Goal: Task Accomplishment & Management: Complete application form

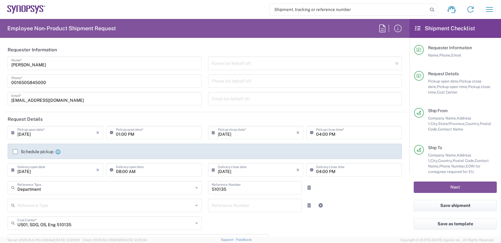
scroll to position [336, 0]
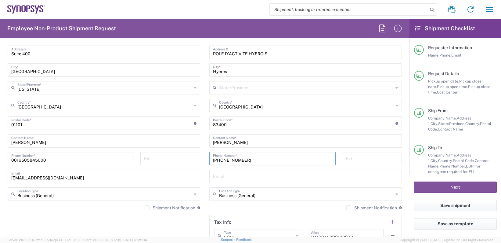
click at [401, 148] on main "Hyeres FR17 Location Hyeres FR17 [GEOGRAPHIC_DATA] DE04 Agrate Brianza IT01 [GE…" at bounding box center [306, 120] width 202 height 256
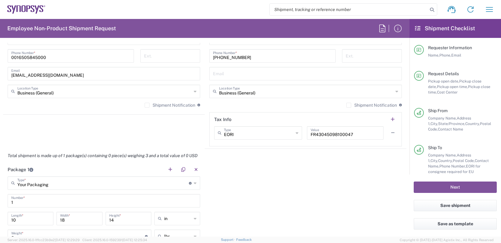
scroll to position [488, 0]
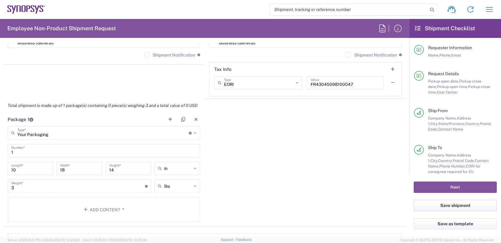
click at [455, 206] on button "Save shipment" at bounding box center [455, 205] width 83 height 11
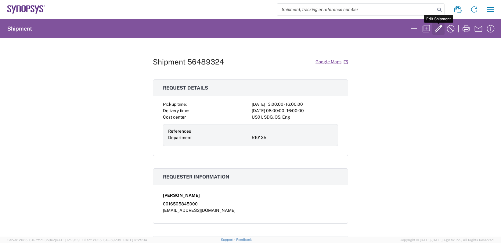
click at [435, 27] on icon "button" at bounding box center [438, 29] width 10 height 10
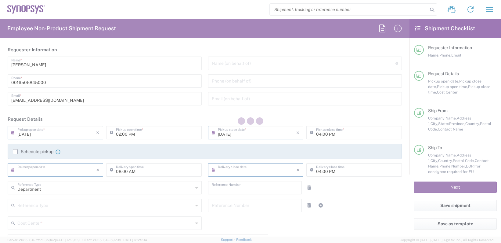
type input "[DATE]"
type input "01:00 PM"
type input "[DATE]"
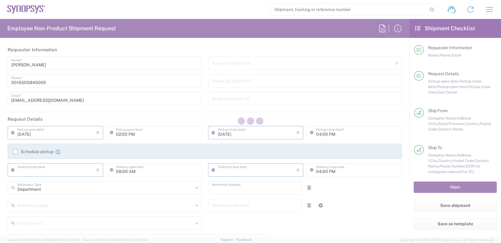
type input "510135"
type textarea "[EMAIL_ADDRESS][DOMAIN_NAME]"
type input "[GEOGRAPHIC_DATA] US8K"
type input "Synopsys Inc"
type input "[STREET_ADDRESS][PERSON_NAME]"
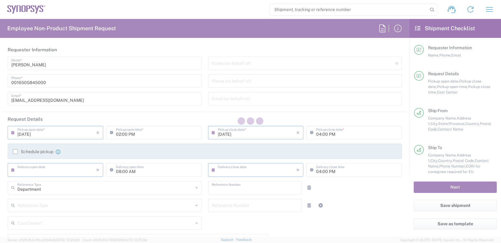
type input "Suite 400"
type input "[GEOGRAPHIC_DATA]"
type input "91101"
type input "[PERSON_NAME]"
type input "0016505845000"
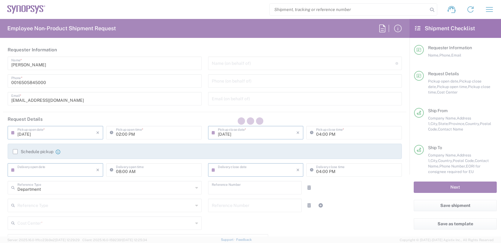
type input "[EMAIL_ADDRESS][DOMAIN_NAME]"
type input "Business (General)"
type input "Hyeres FR17"
type input "SYNOPSYS EMULATION AND VERIFICATION"
type input "[STREET_ADDRESS]"
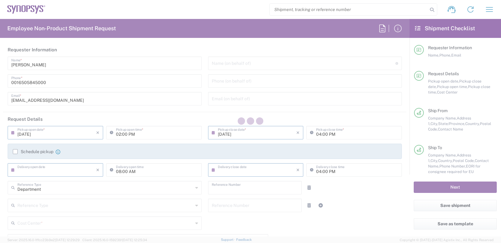
type input "POLE D'ACTIVITE HYEROIS"
type input "Hyeres"
type input "[GEOGRAPHIC_DATA]"
type input "83400"
type input "[PERSON_NAME]"
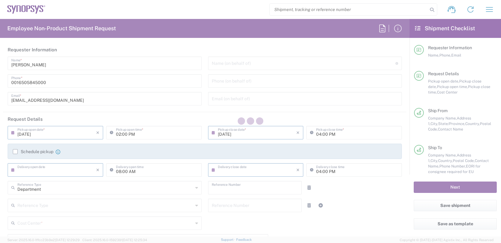
type input "[PHONE_NUMBER]"
type input "Business (General)"
type input "[US_STATE]"
type input "Your Packaging"
type input "US01, SDG, OS, Eng 510135"
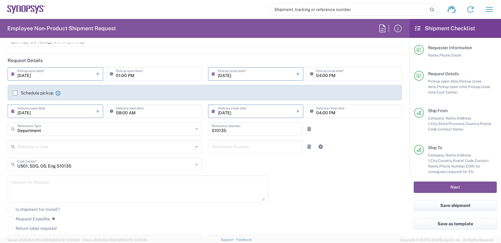
scroll to position [61, 0]
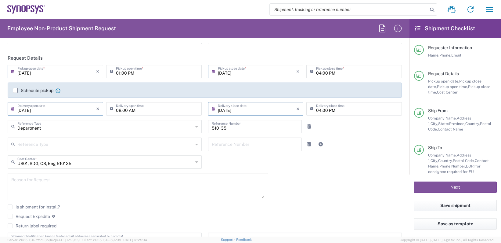
click at [126, 192] on textarea at bounding box center [137, 185] width 253 height 23
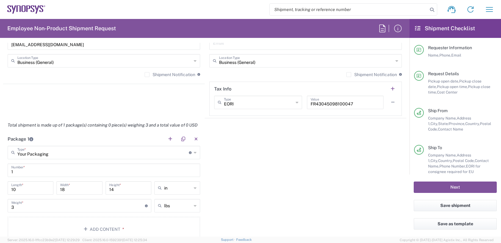
scroll to position [488, 0]
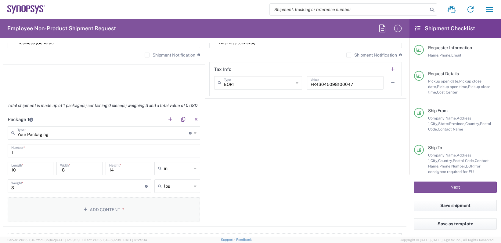
type textarea "Sending samples for scattered measurements to Synopsys FR17 Hyeres France office"
click at [139, 208] on button "Add Content *" at bounding box center [104, 209] width 192 height 25
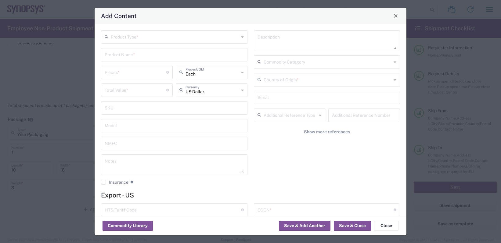
click at [150, 39] on input "text" at bounding box center [175, 36] width 128 height 11
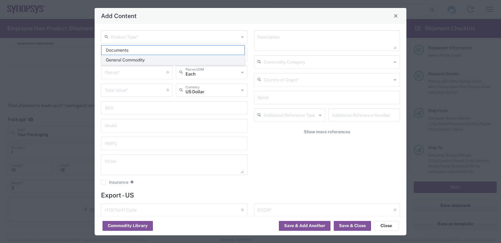
click at [132, 57] on span "General Commodity" at bounding box center [173, 59] width 143 height 9
type input "General Commodity"
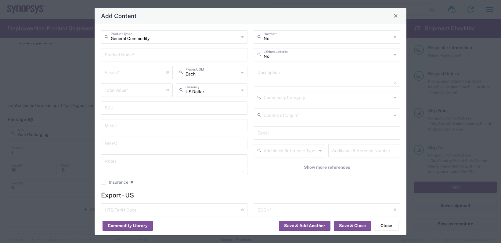
click at [131, 57] on input "text" at bounding box center [174, 54] width 139 height 11
type input "Samples for scattered measurements"
click at [138, 73] on input "number" at bounding box center [136, 72] width 62 height 11
type input "6"
click at [124, 91] on input "number" at bounding box center [136, 89] width 62 height 11
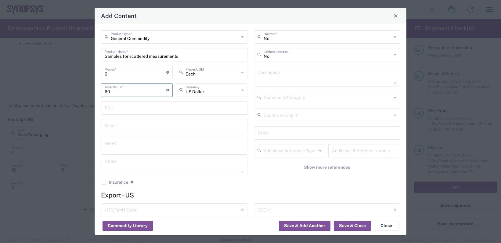
type input "60"
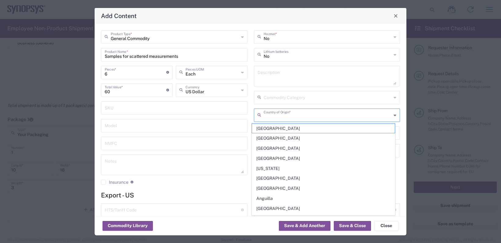
click at [285, 116] on input "text" at bounding box center [328, 114] width 128 height 11
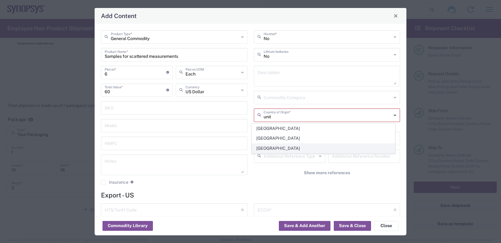
click at [282, 144] on span "[GEOGRAPHIC_DATA]" at bounding box center [323, 147] width 143 height 9
type input "[GEOGRAPHIC_DATA]"
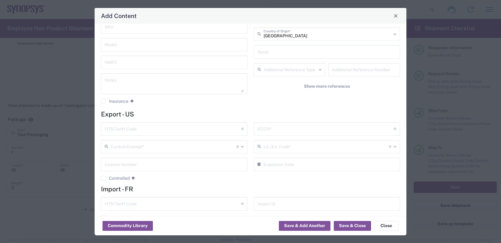
scroll to position [92, 0]
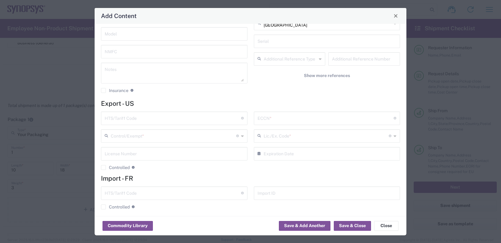
click at [136, 121] on input "text" at bounding box center [173, 117] width 136 height 11
type input "8524.19.0000"
click at [297, 117] on input "text" at bounding box center [325, 117] width 136 height 11
type input "EAR99"
click at [199, 137] on input "text" at bounding box center [173, 135] width 125 height 11
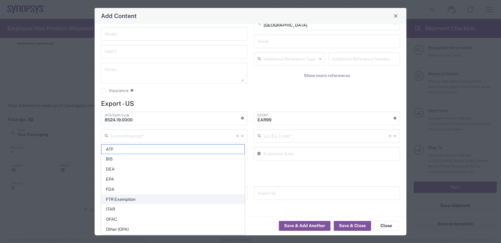
click at [113, 198] on span "FTR Exemption" at bounding box center [173, 198] width 143 height 9
type input "FTR Exemption"
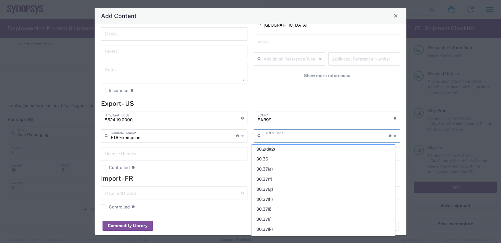
click at [277, 137] on input "text" at bounding box center [326, 135] width 125 height 11
paste input "30.37(a)"
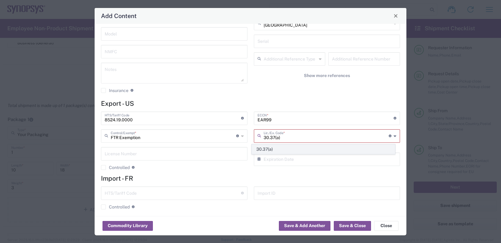
type input "30.37(a)"
click at [267, 149] on span "30.37(a)" at bounding box center [323, 148] width 143 height 9
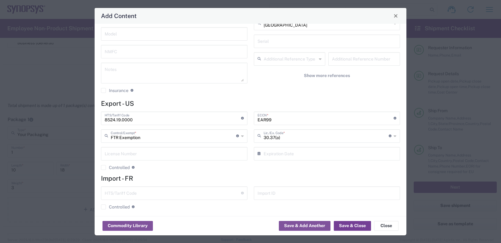
click at [343, 222] on button "Save & Close" at bounding box center [352, 226] width 37 height 10
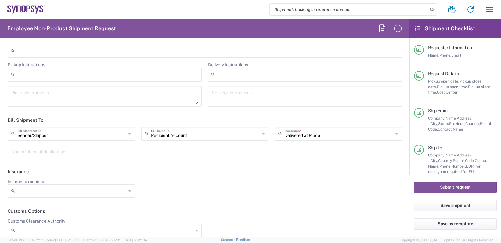
scroll to position [854, 0]
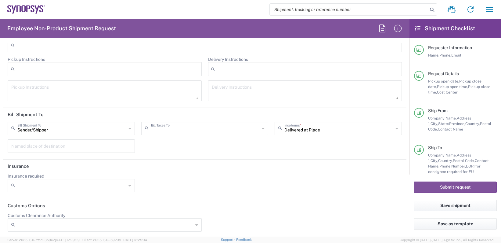
click at [220, 128] on input "text" at bounding box center [205, 127] width 109 height 11
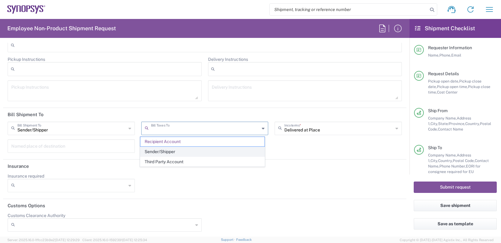
click at [156, 150] on span "Sender/Shipper" at bounding box center [202, 151] width 124 height 9
type input "Sender/Shipper"
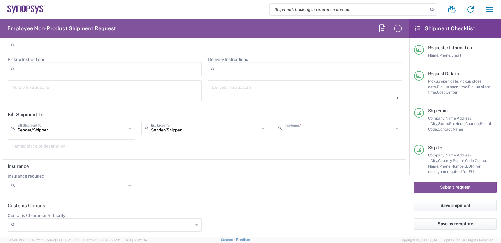
click at [322, 130] on input "text" at bounding box center [338, 127] width 109 height 11
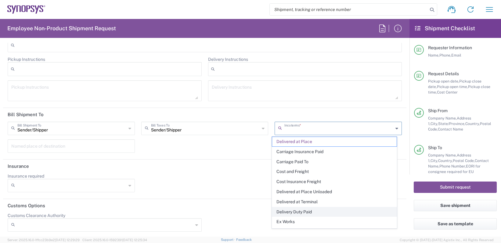
click at [296, 208] on span "Delivery Duty Paid" at bounding box center [334, 211] width 124 height 9
type input "Sender/Shipper"
type input "Delivery Duty Paid"
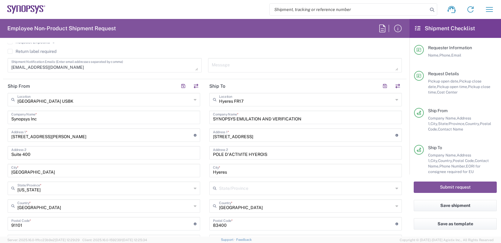
scroll to position [246, 0]
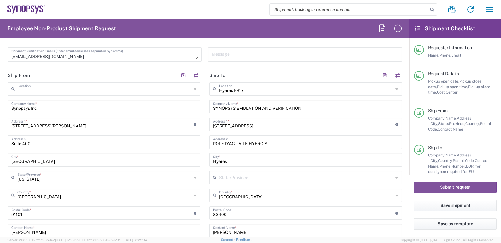
click at [74, 91] on input "text" at bounding box center [104, 88] width 174 height 11
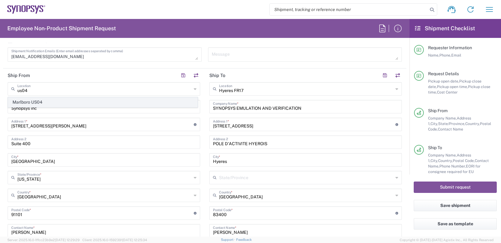
click at [38, 102] on span "Marlboro US04" at bounding box center [102, 101] width 189 height 9
type input "Marlboro US04"
type input "[STREET_ADDRESS]"
type input "Suite 302B"
type input "[GEOGRAPHIC_DATA]"
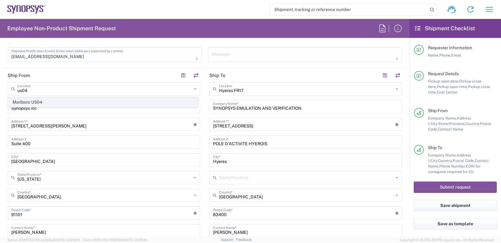
type input "[US_STATE]"
type input "01752"
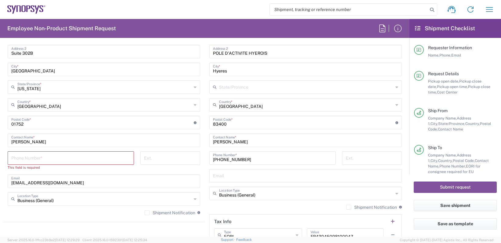
scroll to position [337, 0]
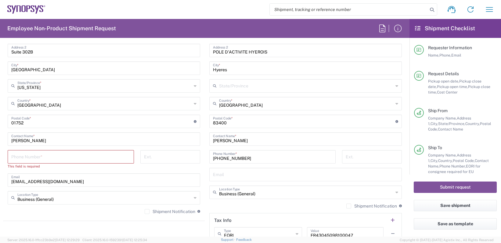
click at [39, 140] on input "[PERSON_NAME]" at bounding box center [103, 138] width 185 height 11
type input "[PERSON_NAME]"
click at [86, 157] on input "tel" at bounding box center [70, 156] width 119 height 11
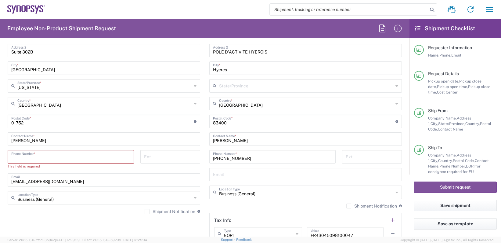
paste input "[PHONE_NUMBER] EXT 38041"
type input "[PHONE_NUMBER]"
click at [401, 166] on main "Hyeres FR17 Location Hyeres FR17 [GEOGRAPHIC_DATA] DE04 Agrate Brianza IT01 [GE…" at bounding box center [306, 119] width 202 height 256
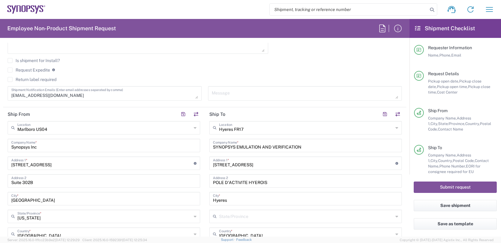
scroll to position [305, 0]
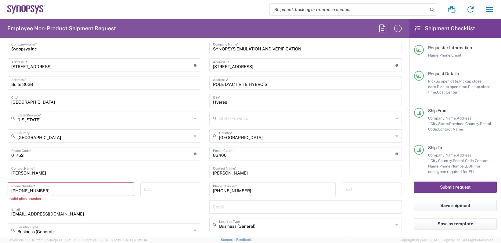
click at [448, 189] on button "Submit request" at bounding box center [455, 186] width 83 height 11
click at [448, 182] on button "Submit request" at bounding box center [455, 186] width 83 height 11
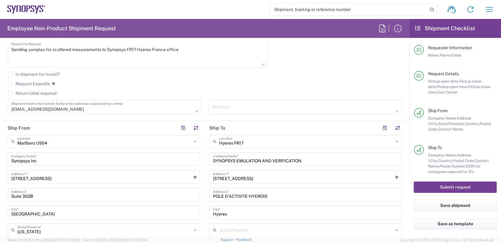
scroll to position [153, 0]
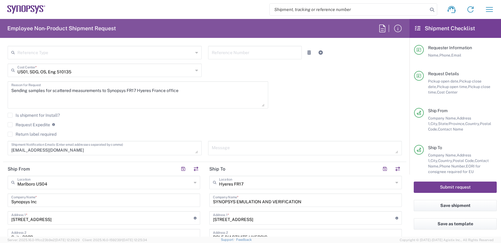
click at [450, 185] on button "Submit request" at bounding box center [455, 186] width 83 height 11
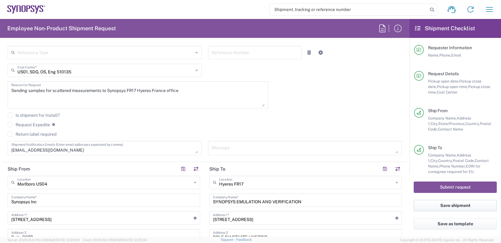
click at [443, 203] on button "Save shipment" at bounding box center [455, 205] width 83 height 11
